Goal: Navigation & Orientation: Go to known website

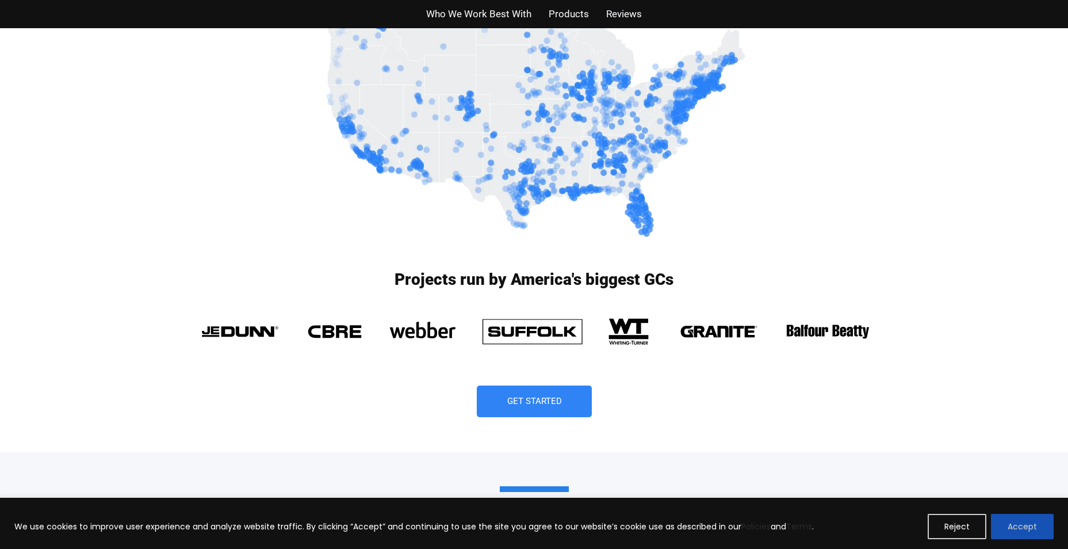
click at [1007, 531] on button "Accept" at bounding box center [1022, 526] width 63 height 25
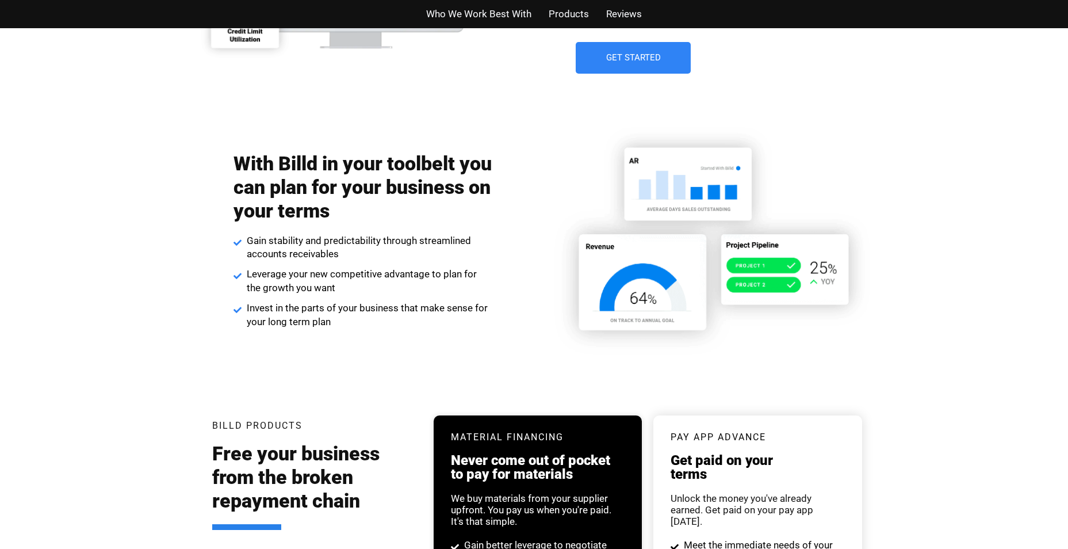
scroll to position [1813, 0]
